Goal: Task Accomplishment & Management: Complete application form

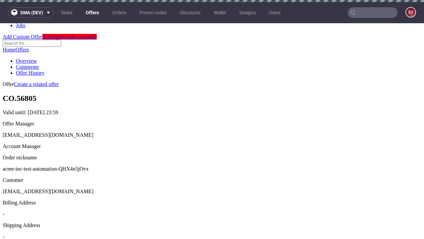
scroll to position [2, 0]
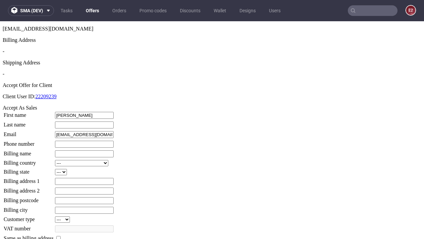
type input "[PERSON_NAME]"
type input "1509813888"
type input "Reva96"
select select "13"
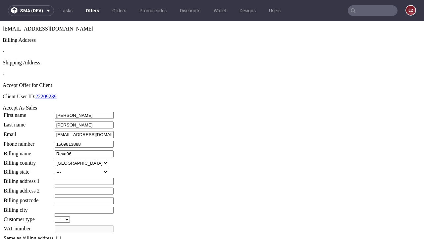
select select "132"
type input "Reva96"
type input "20 The Oval"
type input "TE0 8HY"
type input "Fritschwood"
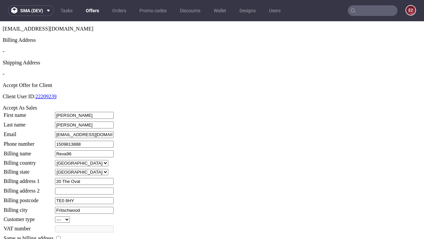
click at [61, 236] on input "checkbox" at bounding box center [58, 238] width 4 height 4
checkbox input "true"
type input "Reva96"
select select "13"
type input "20 The Oval"
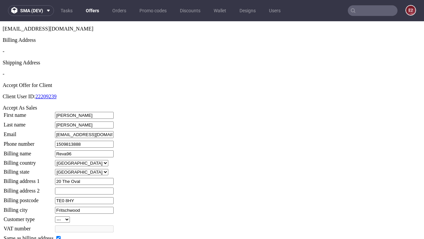
type input "TE0 8HY"
type input "Fritschwood"
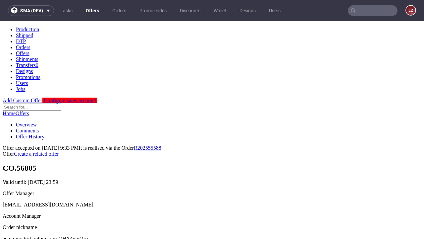
scroll to position [0, 0]
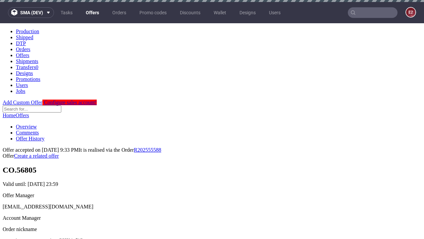
type input "[DATE]"
select select "12214305"
type input "In progress..."
